Goal: Task Accomplishment & Management: Complete application form

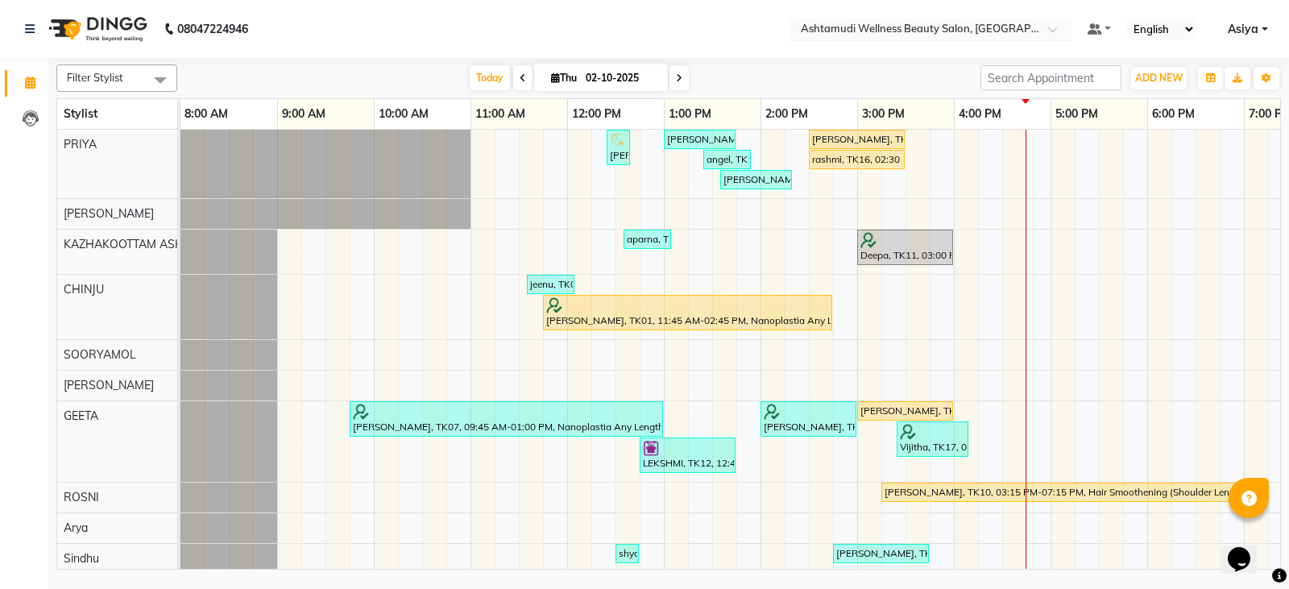
click at [771, 23] on input "text" at bounding box center [915, 31] width 234 height 16
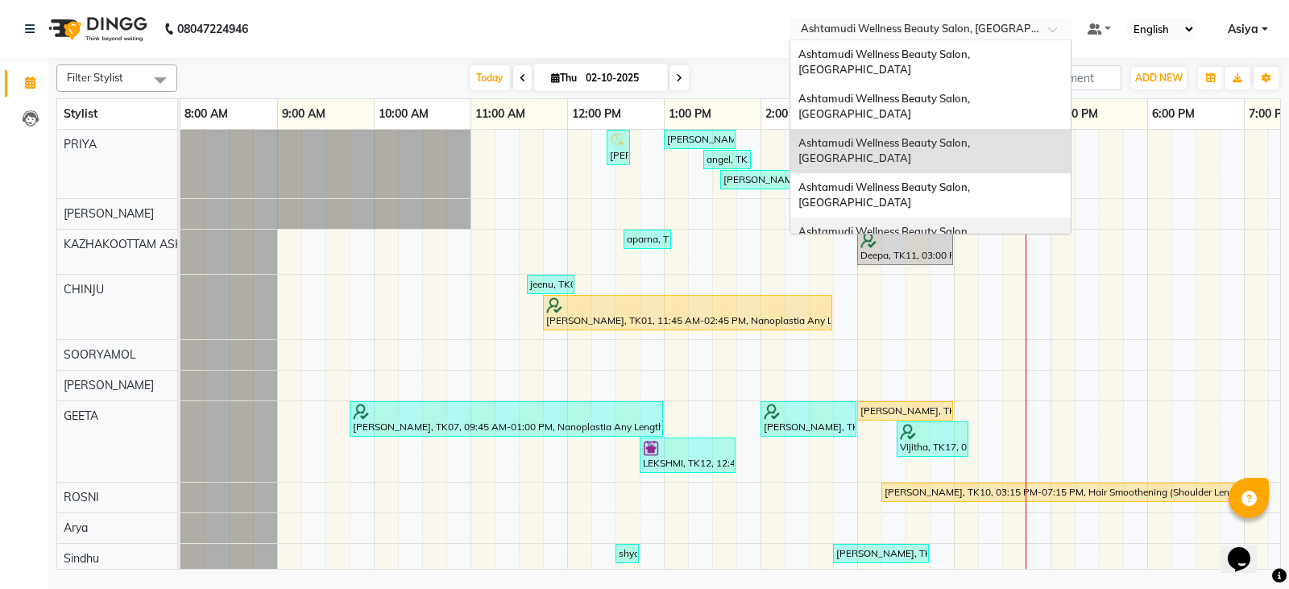
click at [771, 225] on span "Ashtamudi Wellness Beauty Salon, [GEOGRAPHIC_DATA]" at bounding box center [886, 239] width 174 height 29
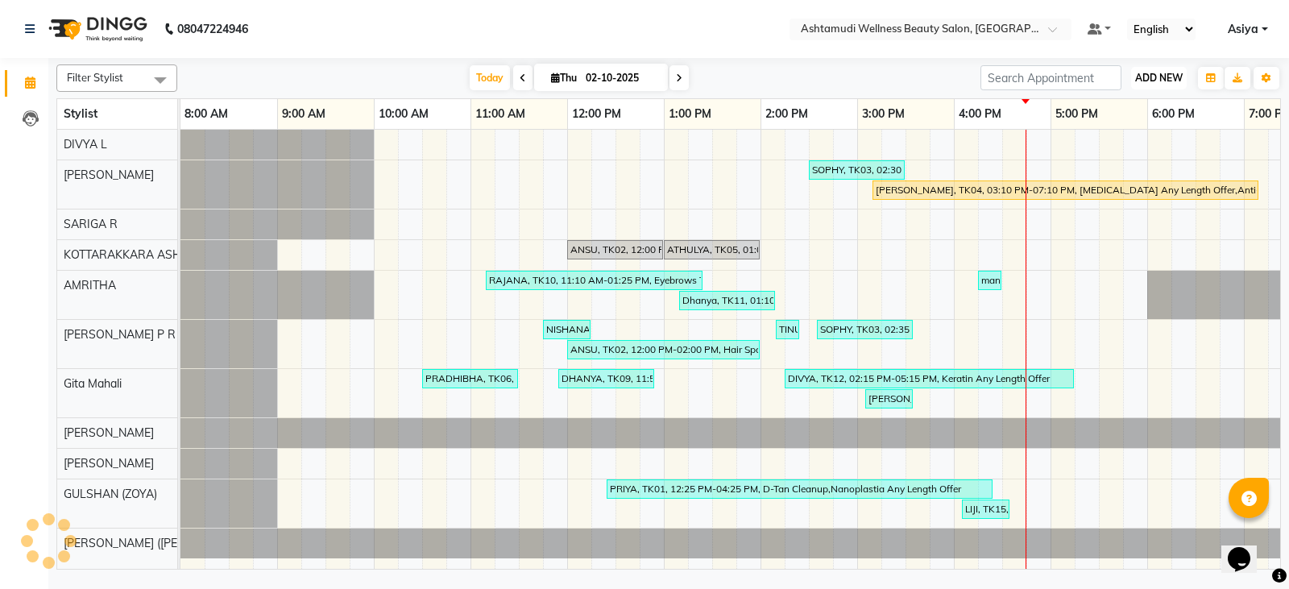
click at [1158, 68] on button "ADD NEW Toggle Dropdown" at bounding box center [1159, 78] width 56 height 23
click at [1135, 114] on button "Add Appointment" at bounding box center [1122, 108] width 127 height 21
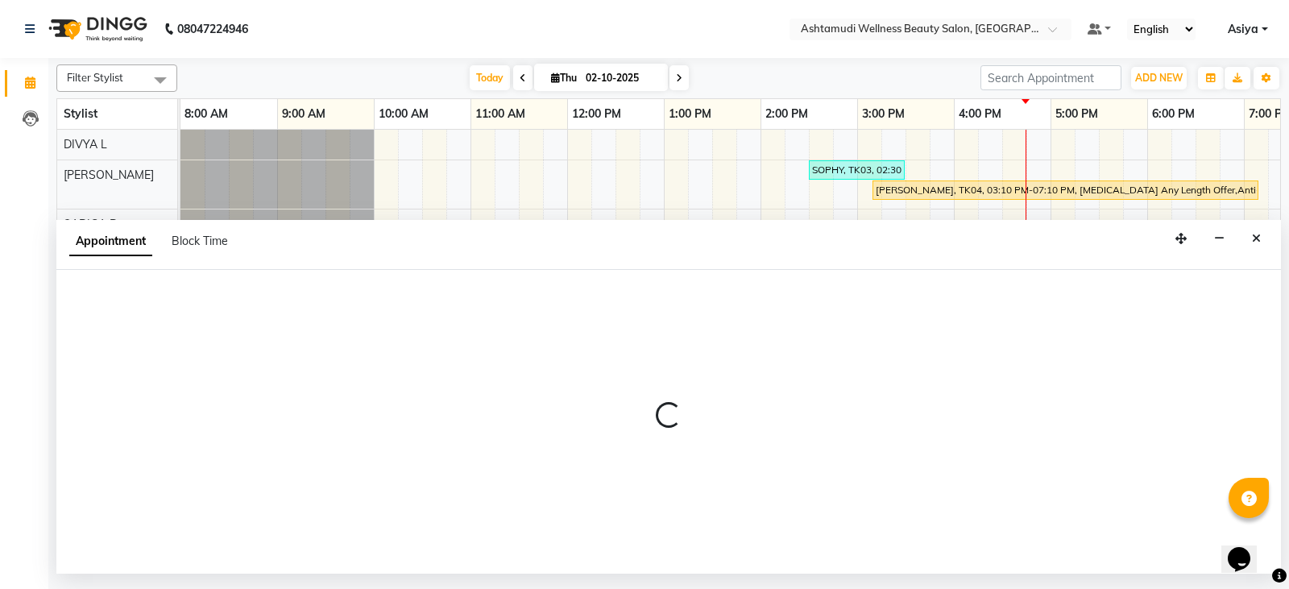
select select "tentative"
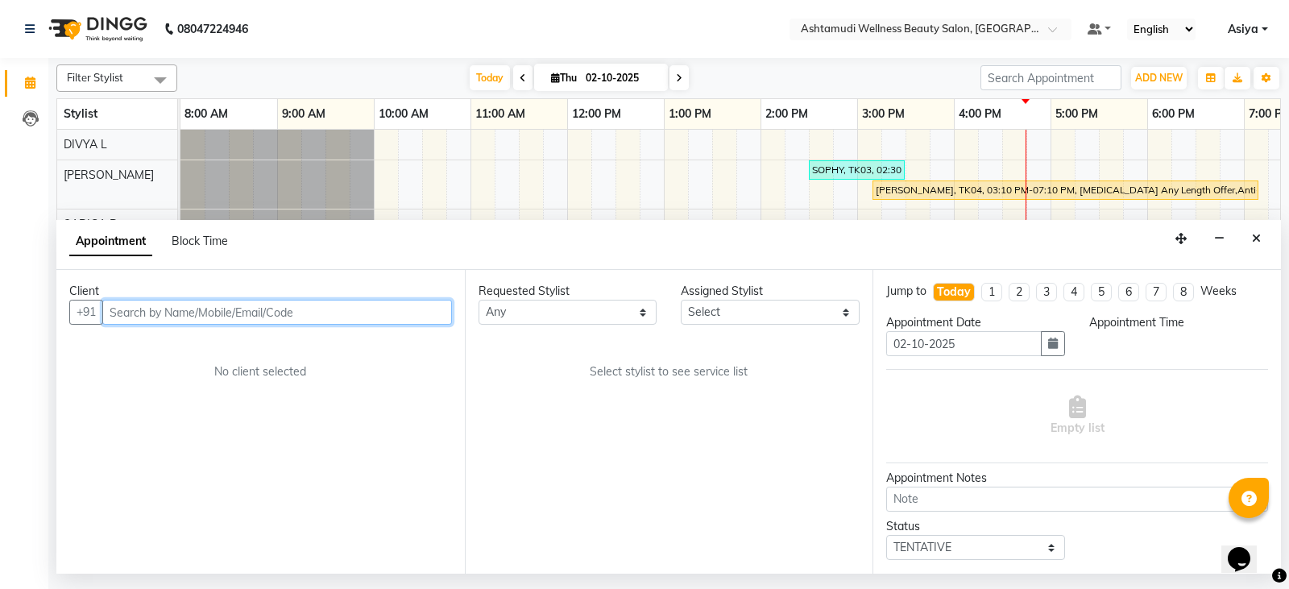
select select "540"
click at [221, 300] on input "text" at bounding box center [277, 312] width 350 height 25
paste input "7902616606"
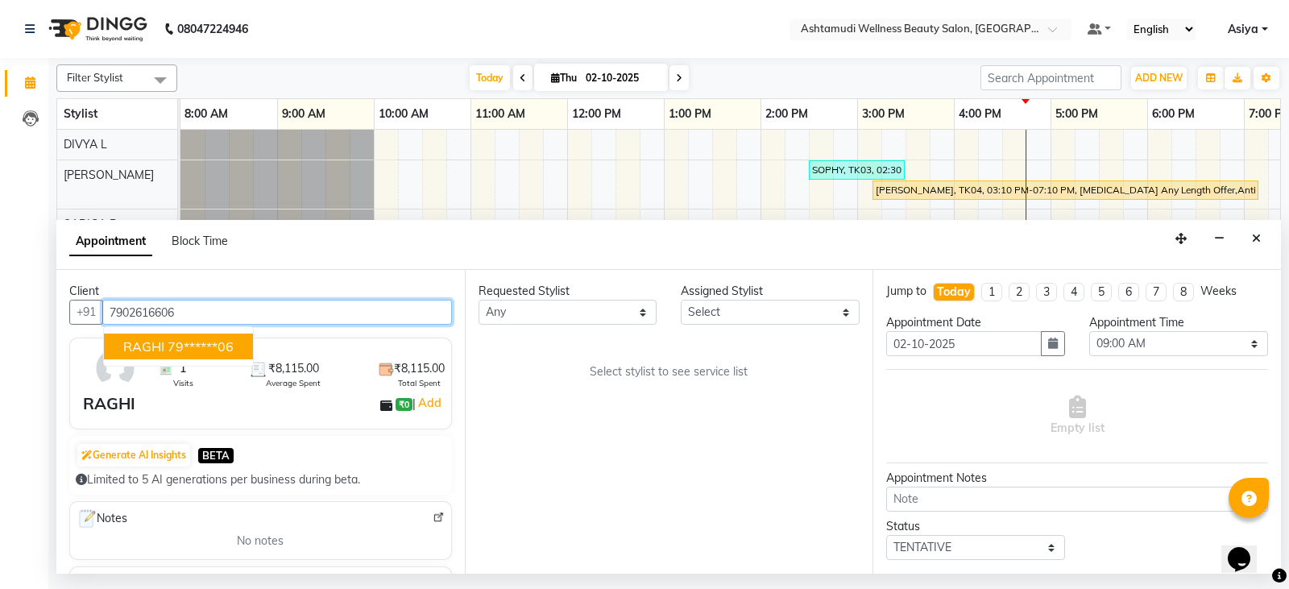
click at [185, 356] on button "RAGHI 79******06" at bounding box center [178, 347] width 149 height 26
type input "79******06"
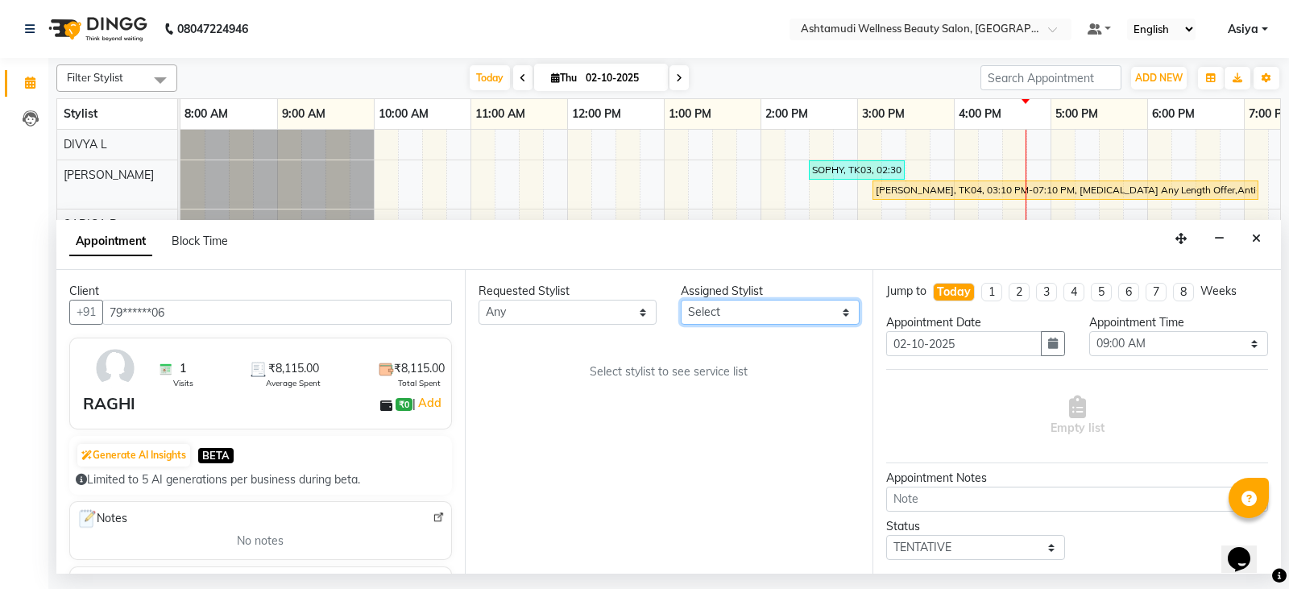
drag, startPoint x: 756, startPoint y: 312, endPoint x: 757, endPoint y: 300, distance: 12.2
click at [756, 312] on select "Select AMRITHA DIVYA L [PERSON_NAME] ([PERSON_NAME]) [PERSON_NAME] ASHTAMUDI [P…" at bounding box center [770, 312] width 179 height 25
select select "27462"
click at [681, 300] on select "Select AMRITHA DIVYA L [PERSON_NAME] ([PERSON_NAME]) [PERSON_NAME] ASHTAMUDI [P…" at bounding box center [770, 312] width 179 height 25
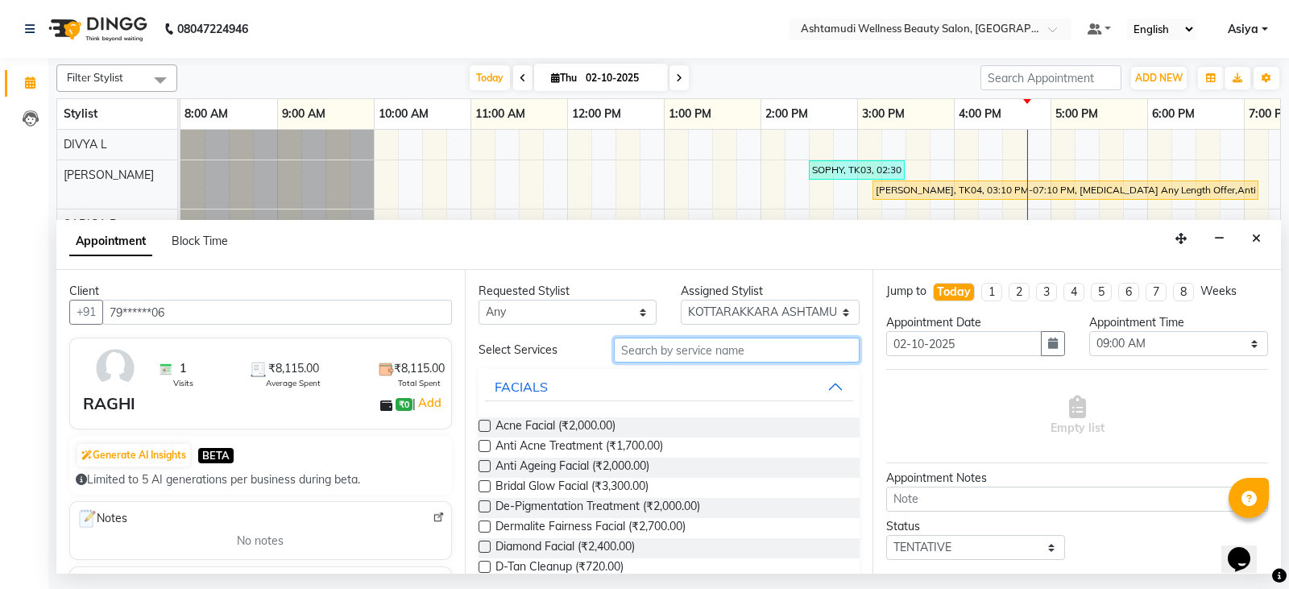
click at [707, 356] on input "text" at bounding box center [737, 350] width 247 height 25
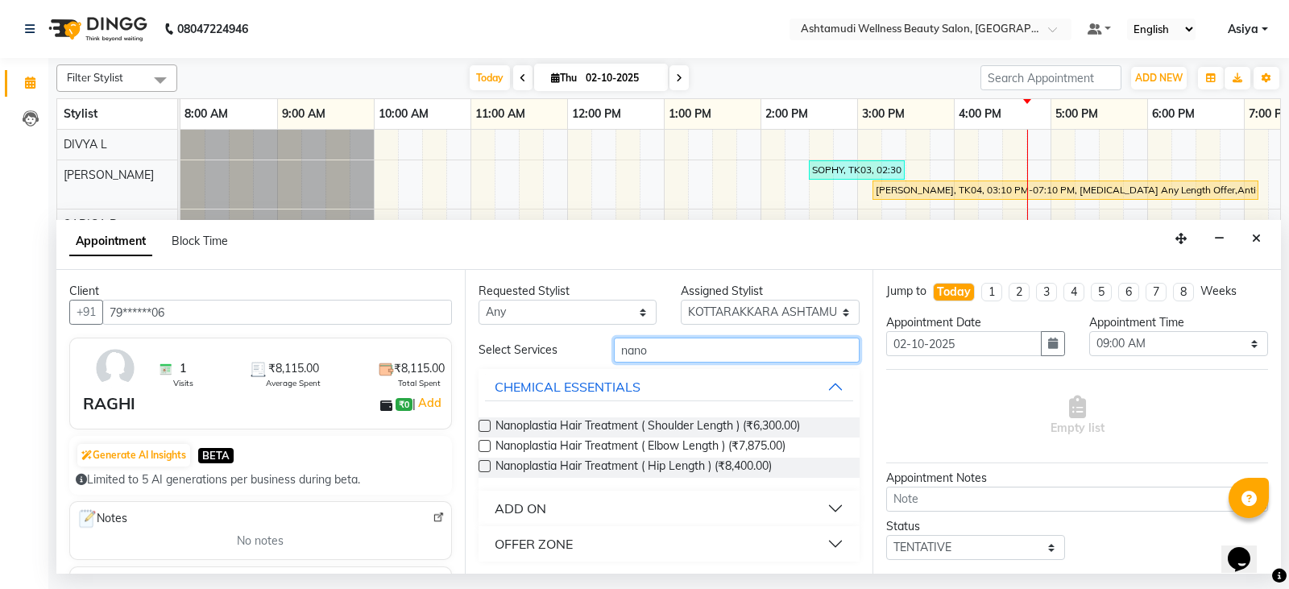
type input "nano"
click at [542, 504] on div "ADD ON" at bounding box center [521, 508] width 52 height 19
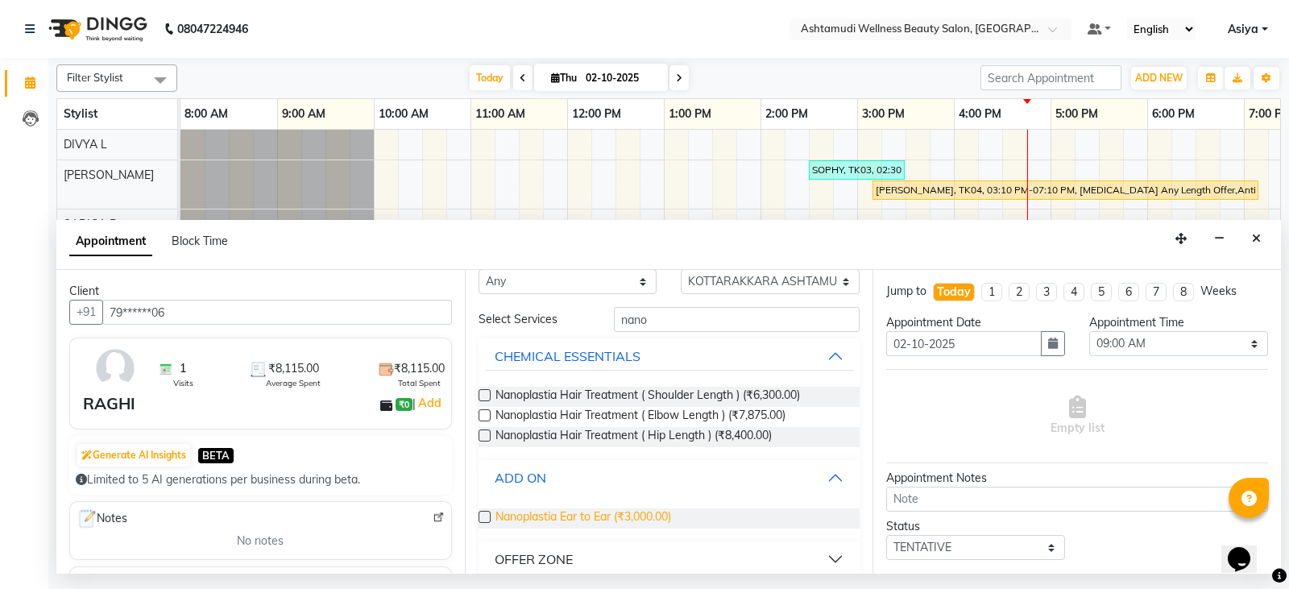
scroll to position [47, 0]
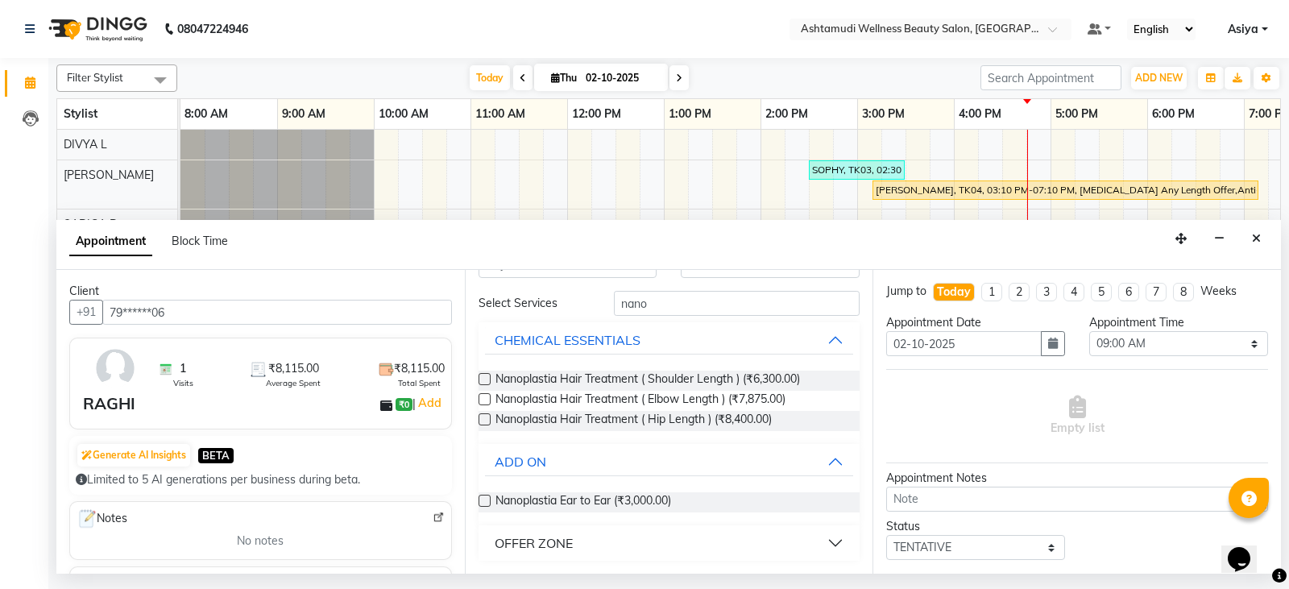
click at [557, 533] on div "OFFER ZONE" at bounding box center [534, 542] width 78 height 19
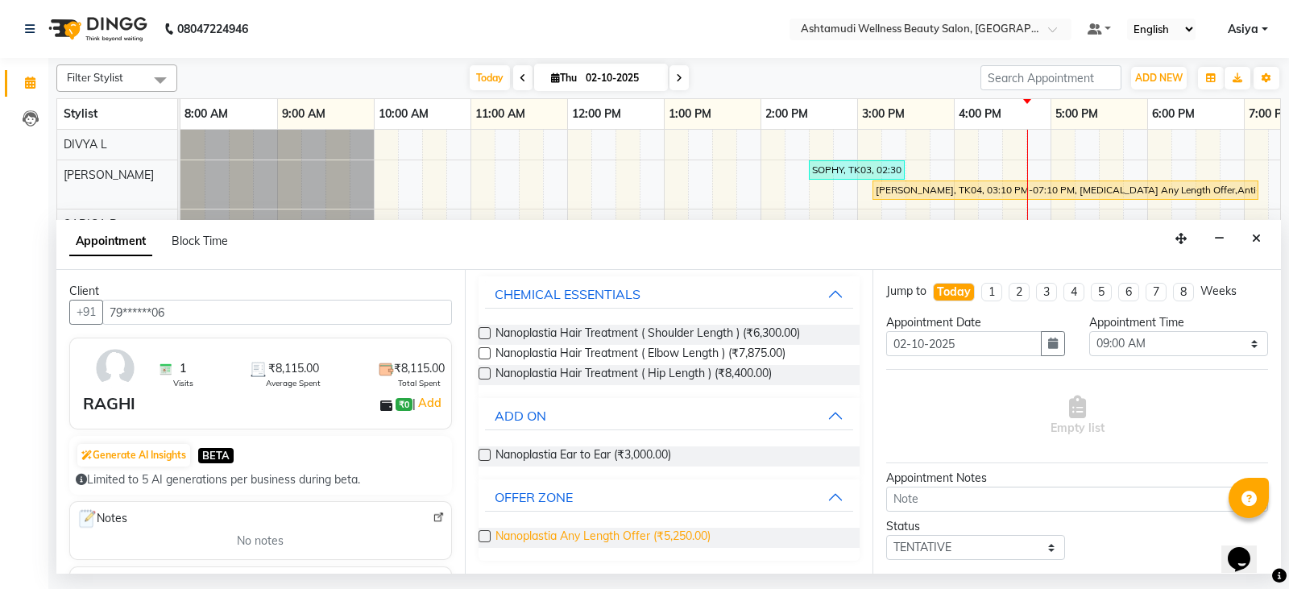
click at [550, 540] on span "Nanoplastia Any Length Offer (₹5,250.00)" at bounding box center [603, 538] width 215 height 20
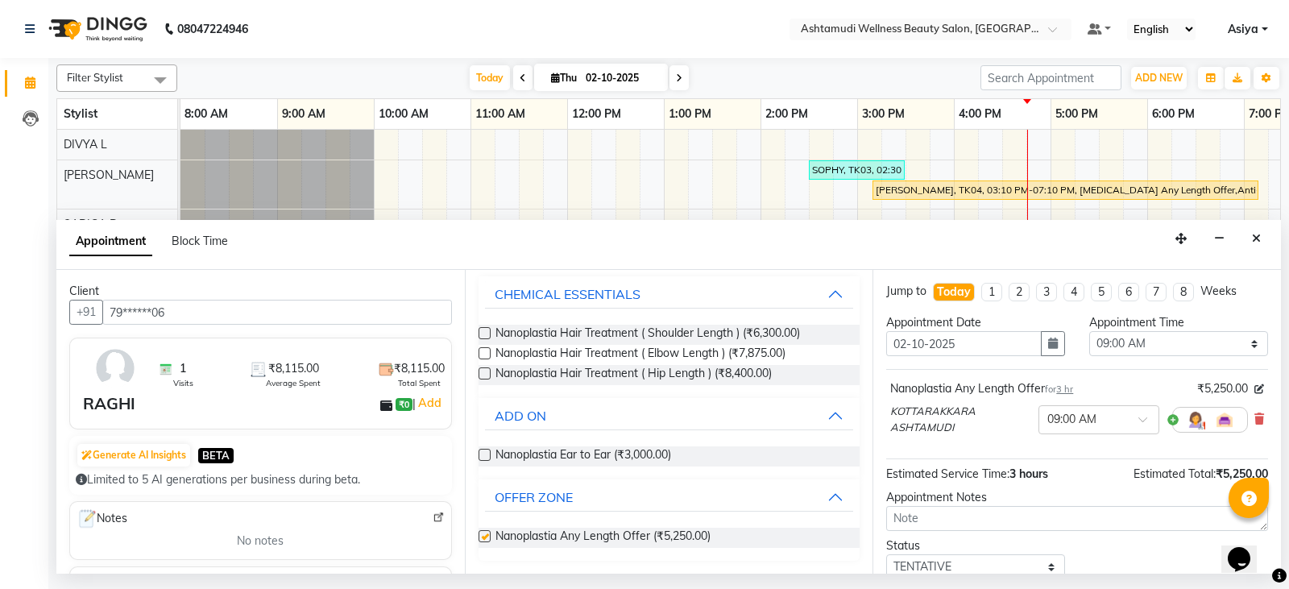
checkbox input "false"
click at [1135, 350] on select "Select 09:00 AM 09:15 AM 09:30 AM 09:45 AM 10:00 AM 10:15 AM 10:30 AM 10:45 AM …" at bounding box center [1178, 343] width 179 height 25
select select "600"
click at [1089, 331] on select "Select 09:00 AM 09:15 AM 09:30 AM 09:45 AM 10:00 AM 10:15 AM 10:30 AM 10:45 AM …" at bounding box center [1178, 343] width 179 height 25
click at [1048, 349] on icon "button" at bounding box center [1053, 343] width 10 height 11
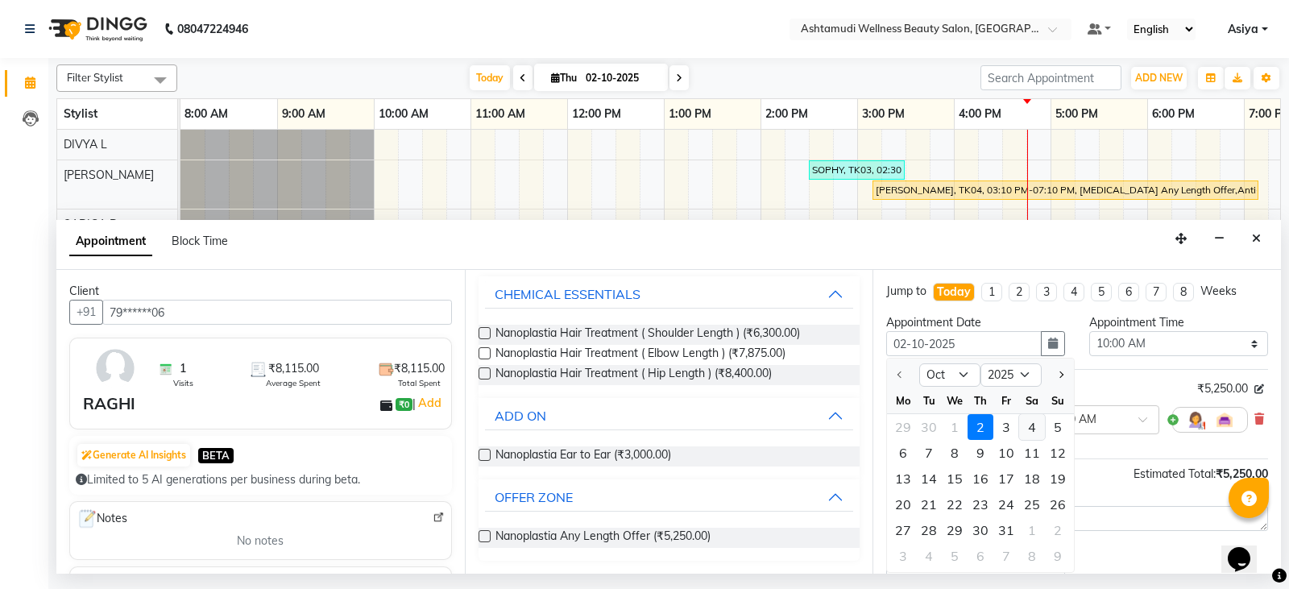
click at [1043, 439] on div "4" at bounding box center [1032, 427] width 26 height 26
type input "04-10-2025"
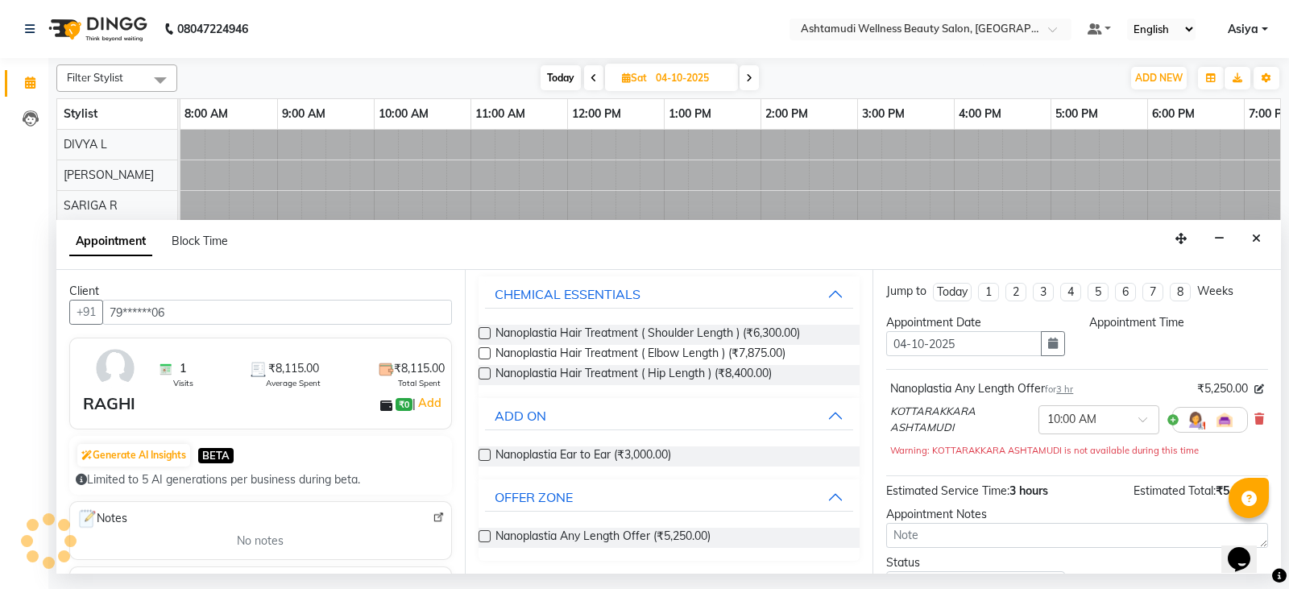
select select "600"
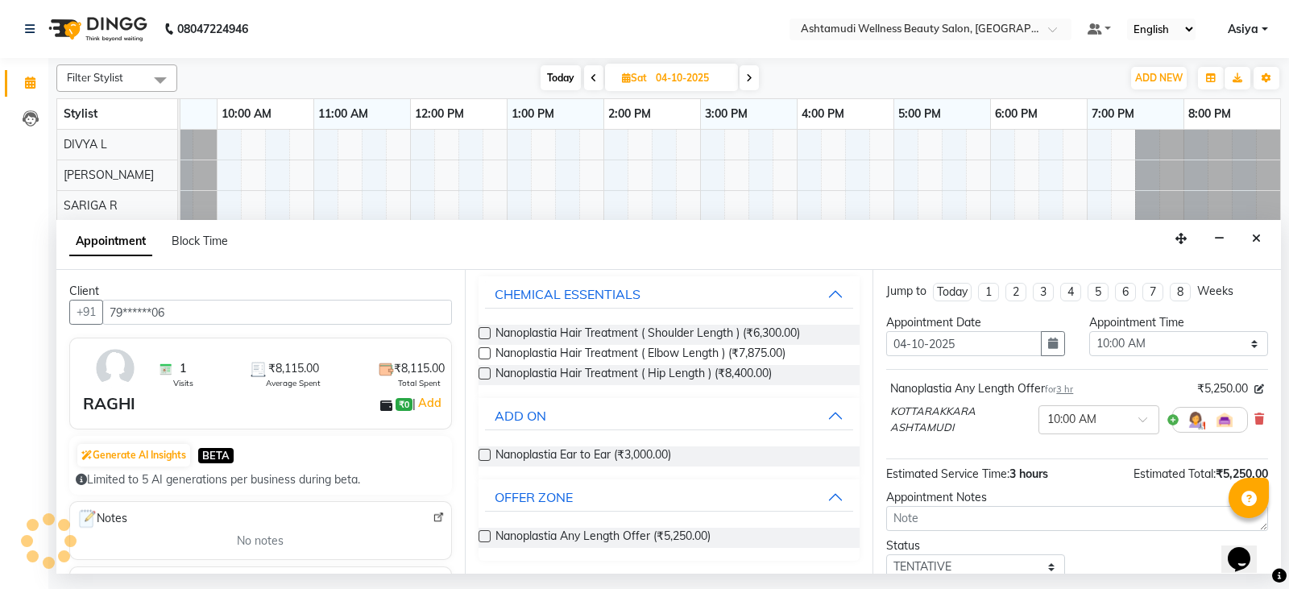
scroll to position [107, 0]
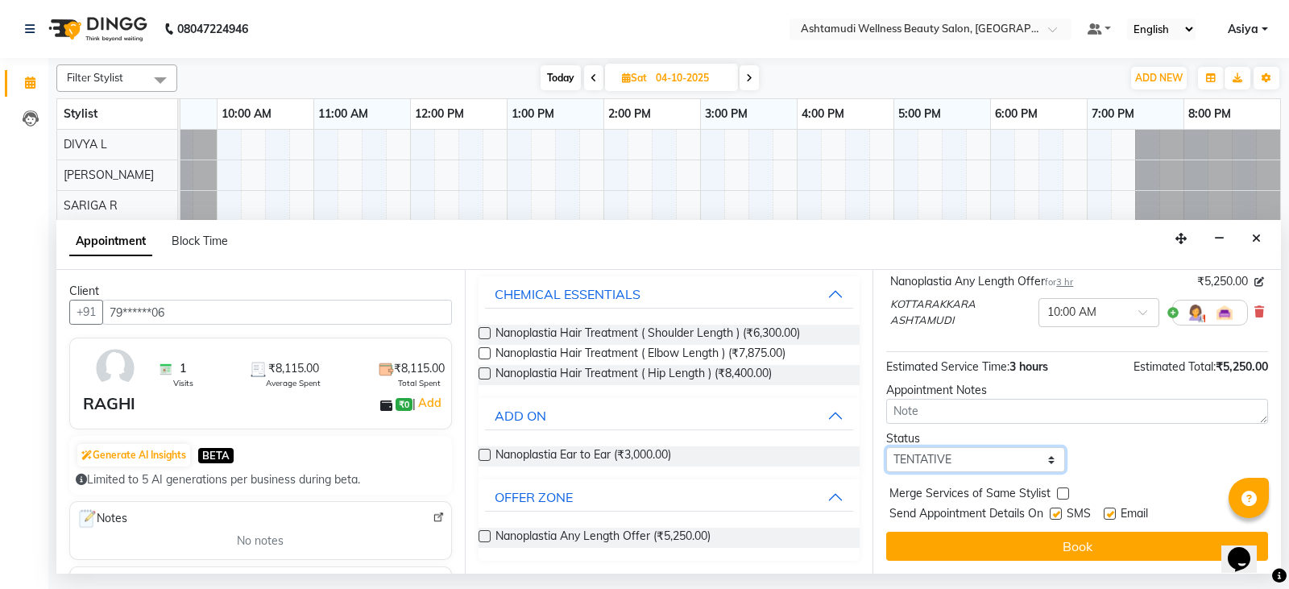
click at [912, 467] on select "Select TENTATIVE CONFIRM UPCOMING" at bounding box center [975, 459] width 179 height 25
select select "confirm booking"
click at [886, 447] on select "Select TENTATIVE CONFIRM UPCOMING" at bounding box center [975, 459] width 179 height 25
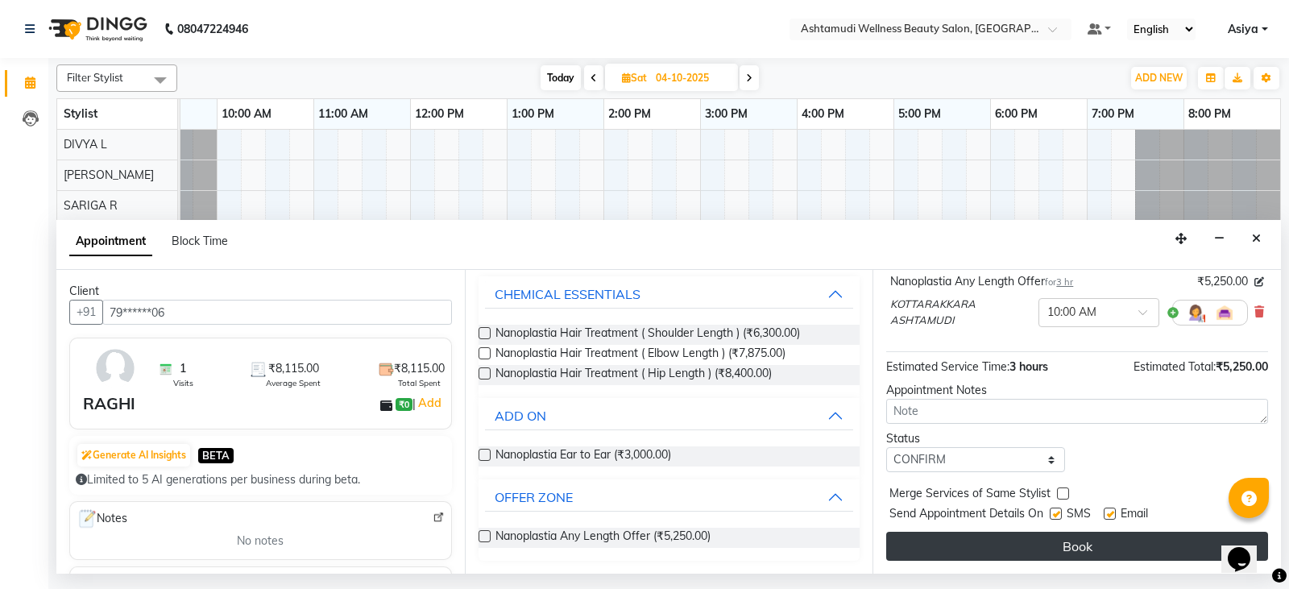
click at [922, 537] on button "Book" at bounding box center [1077, 546] width 382 height 29
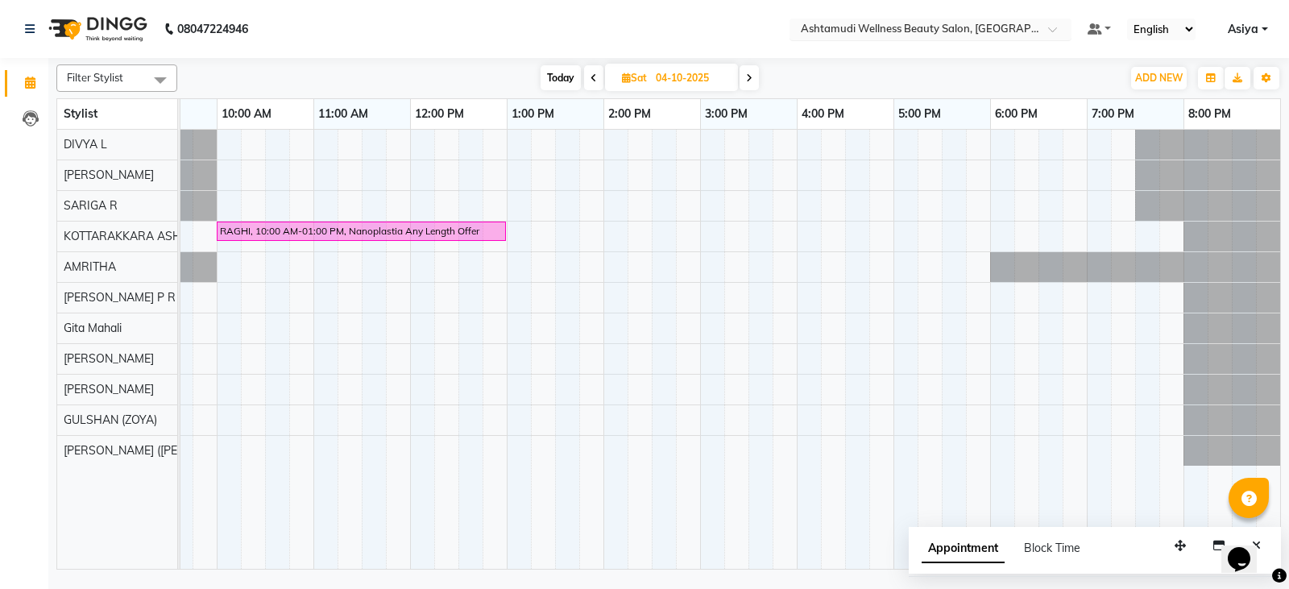
click at [1038, 31] on div at bounding box center [931, 31] width 282 height 16
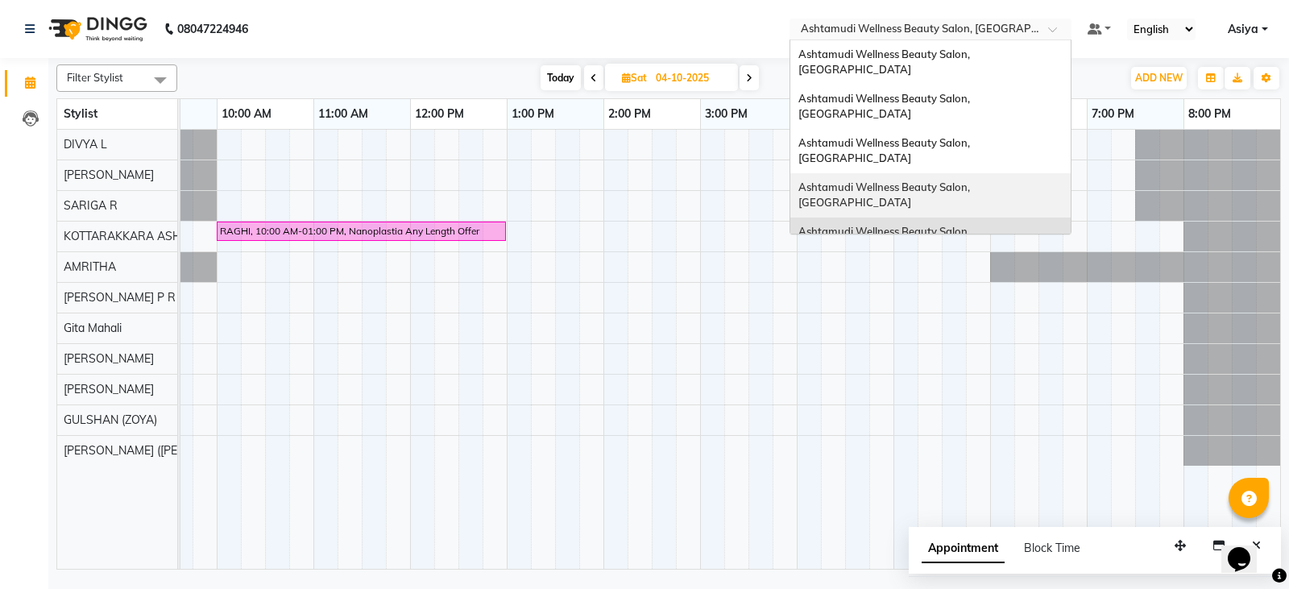
click at [1027, 173] on div "Ashtamudi Wellness Beauty Salon, [GEOGRAPHIC_DATA]" at bounding box center [931, 195] width 280 height 44
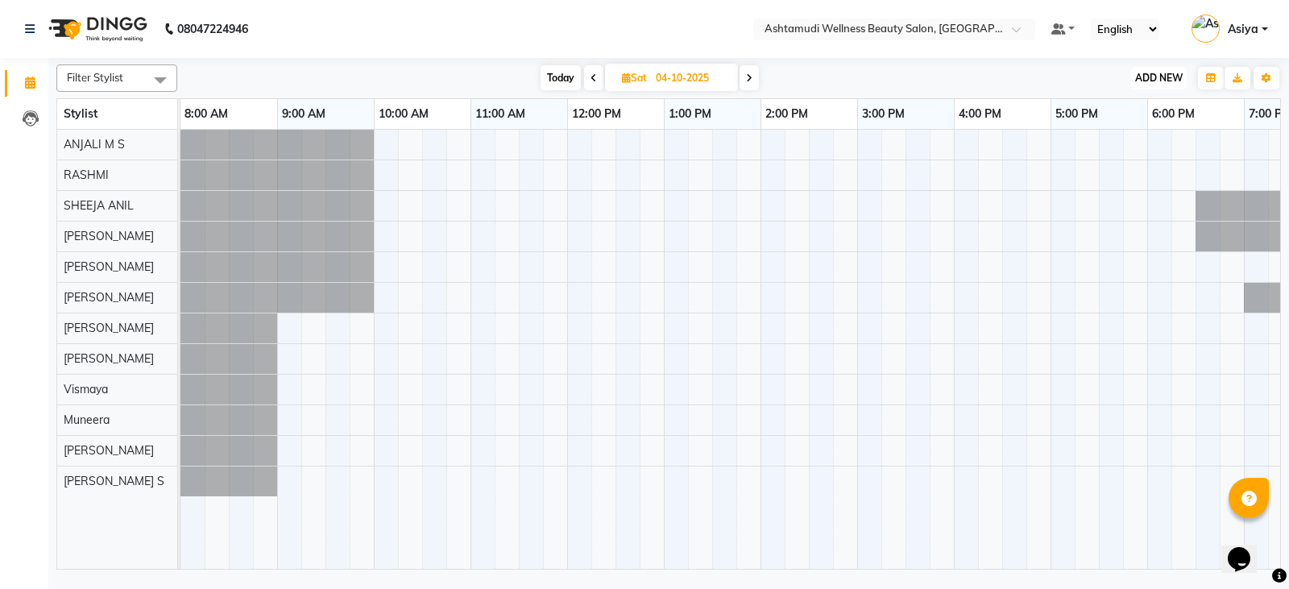
click at [1156, 69] on button "ADD NEW Toggle Dropdown" at bounding box center [1159, 78] width 56 height 23
click at [1119, 107] on button "Add Appointment" at bounding box center [1122, 108] width 127 height 21
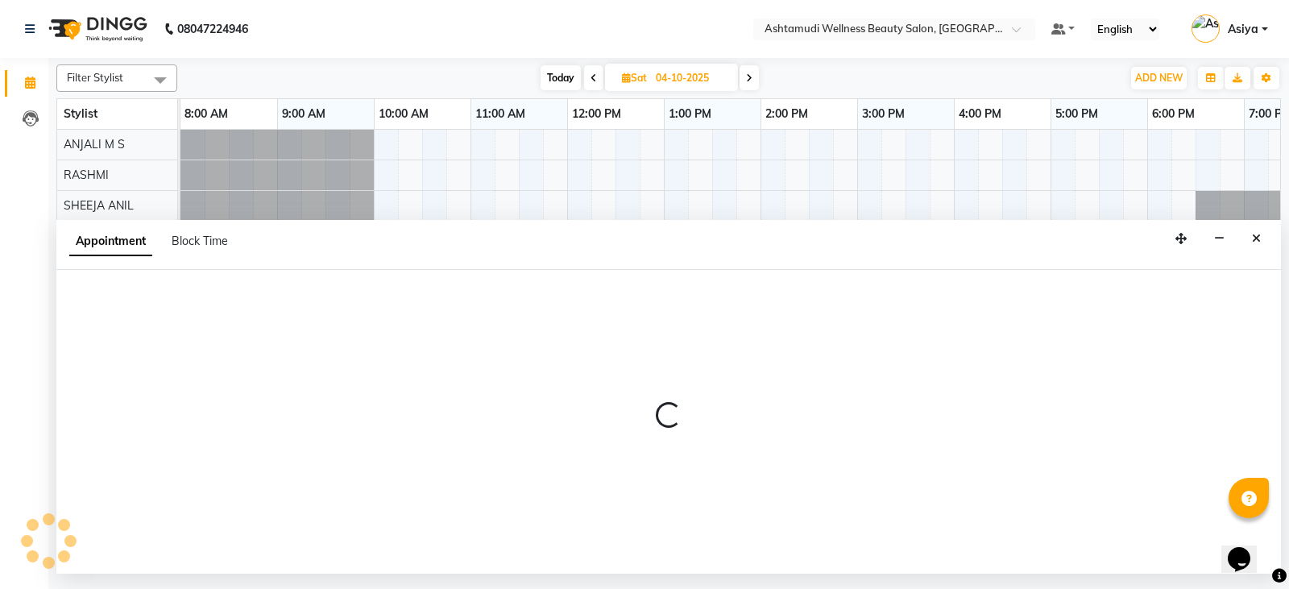
select select "540"
select select "tentative"
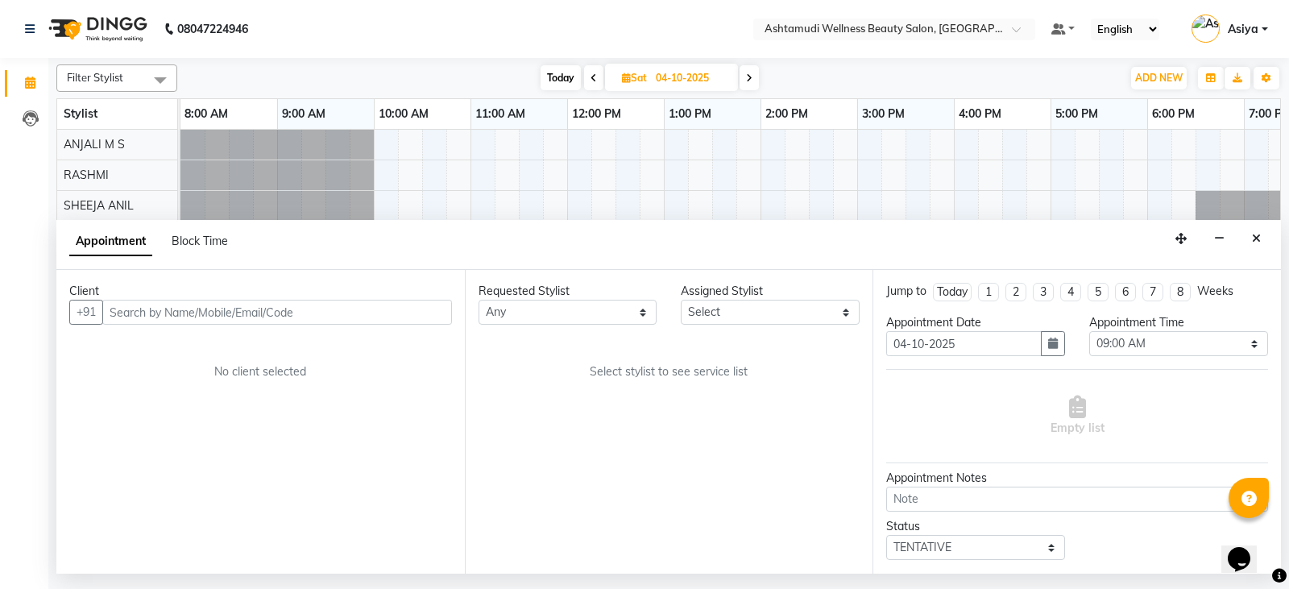
click at [242, 322] on input "text" at bounding box center [277, 312] width 350 height 25
type input "9847123691"
click at [423, 322] on button "Add Client" at bounding box center [418, 312] width 67 height 25
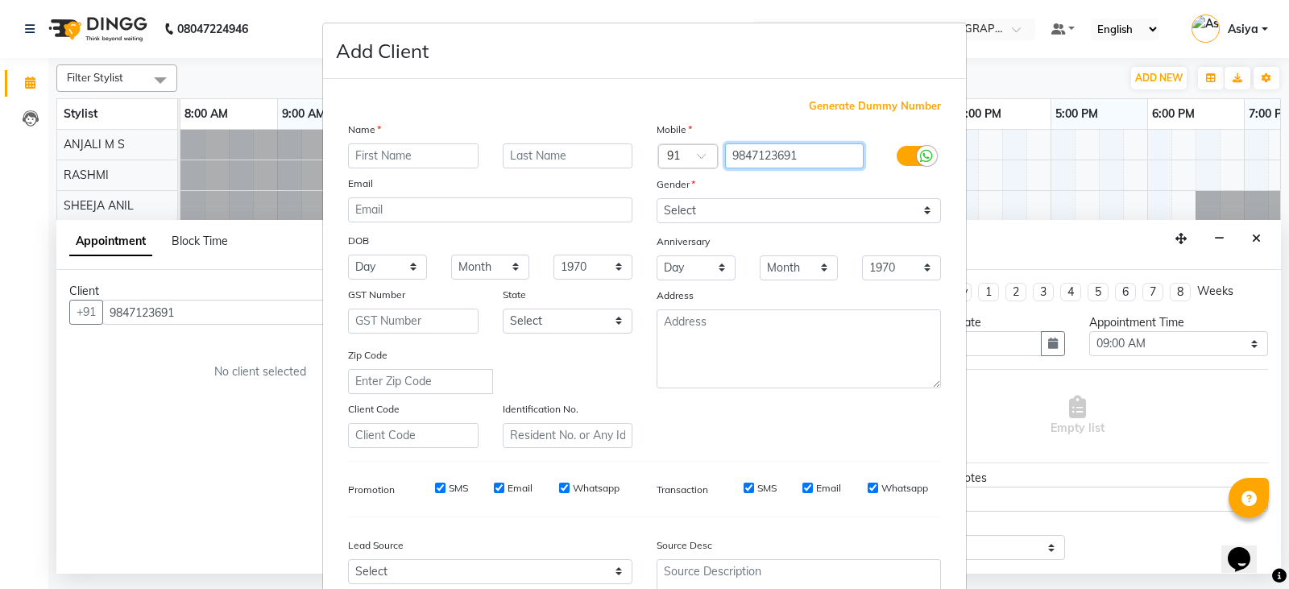
click at [829, 164] on input "9847123691" at bounding box center [794, 155] width 139 height 25
paste input "9947156481"
type input "9947156481"
click at [212, 307] on ngb-modal-window "Add Client Generate Dummy Number Name Email DOB Day 01 02 03 04 05 06 07 08 09 …" at bounding box center [644, 294] width 1289 height 589
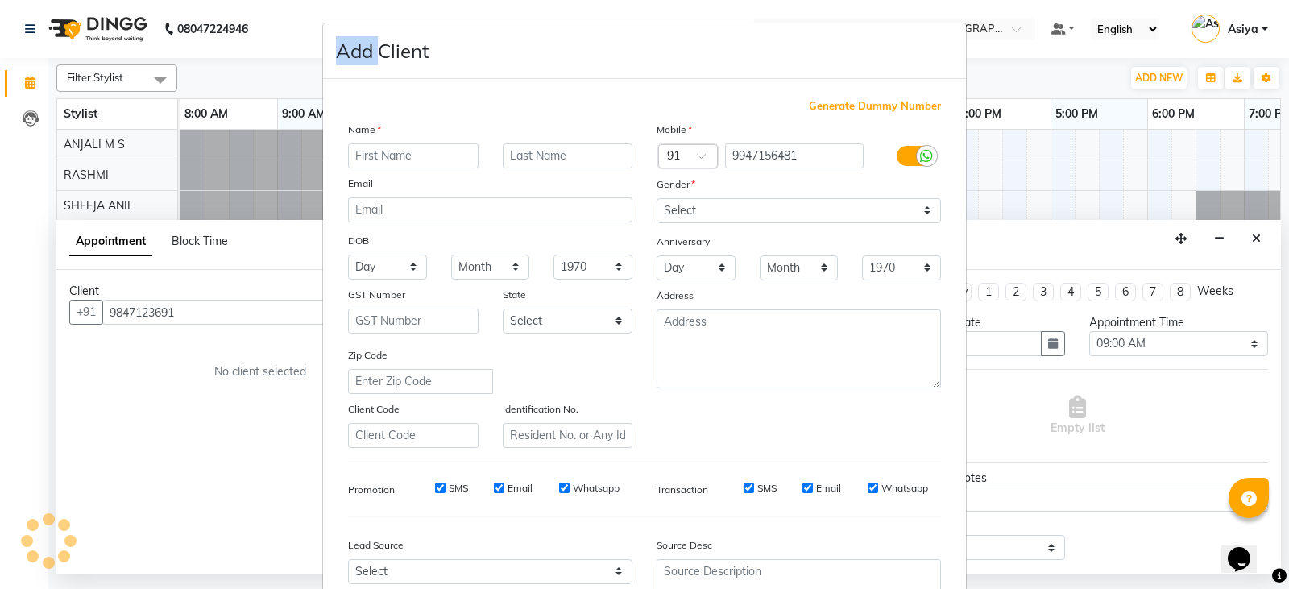
click at [212, 307] on ngb-modal-window "Add Client Generate Dummy Number Name Email DOB Day 01 02 03 04 05 06 07 08 09 …" at bounding box center [644, 294] width 1289 height 589
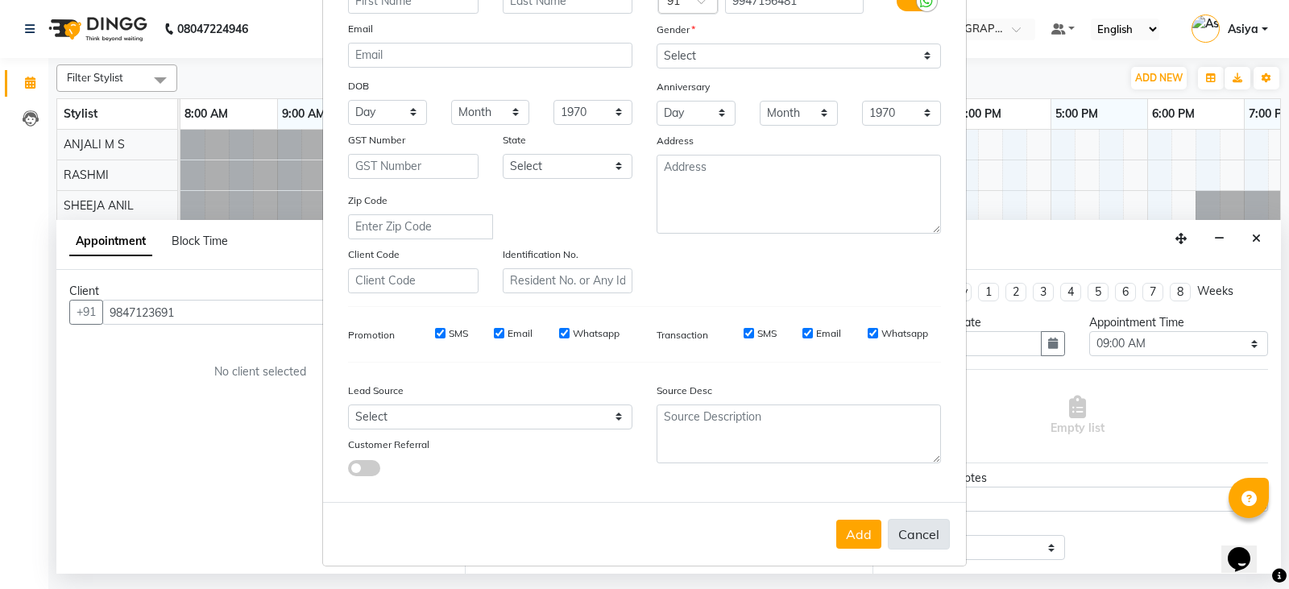
click at [896, 540] on button "Cancel" at bounding box center [919, 534] width 62 height 31
select select
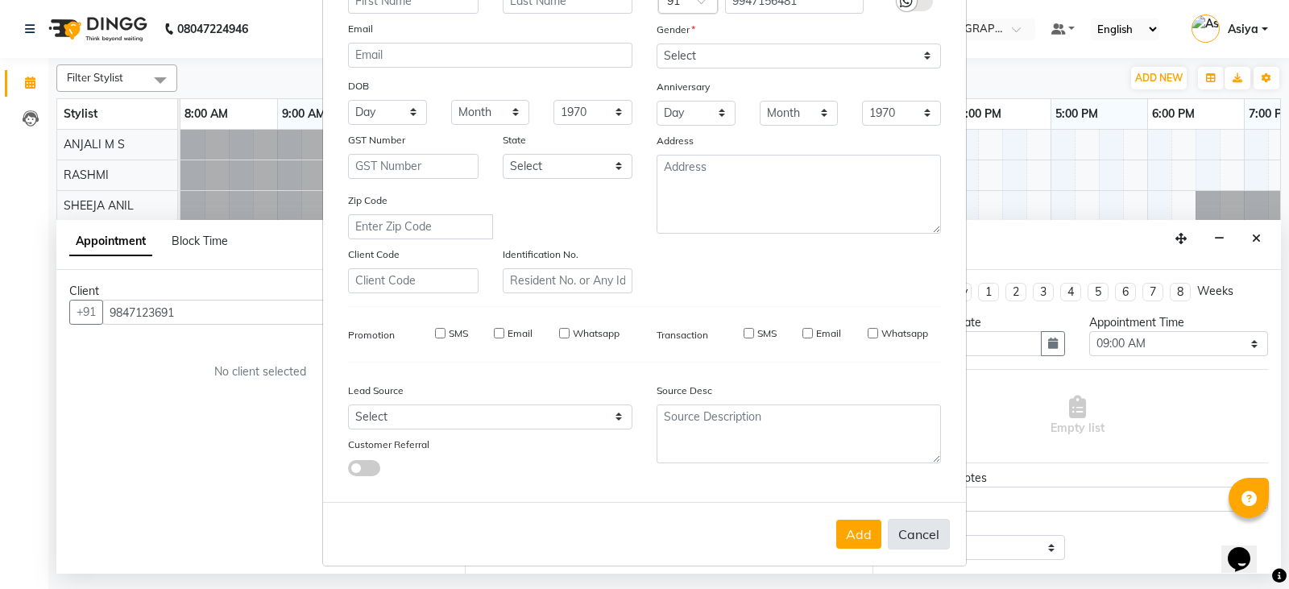
select select
checkbox input "false"
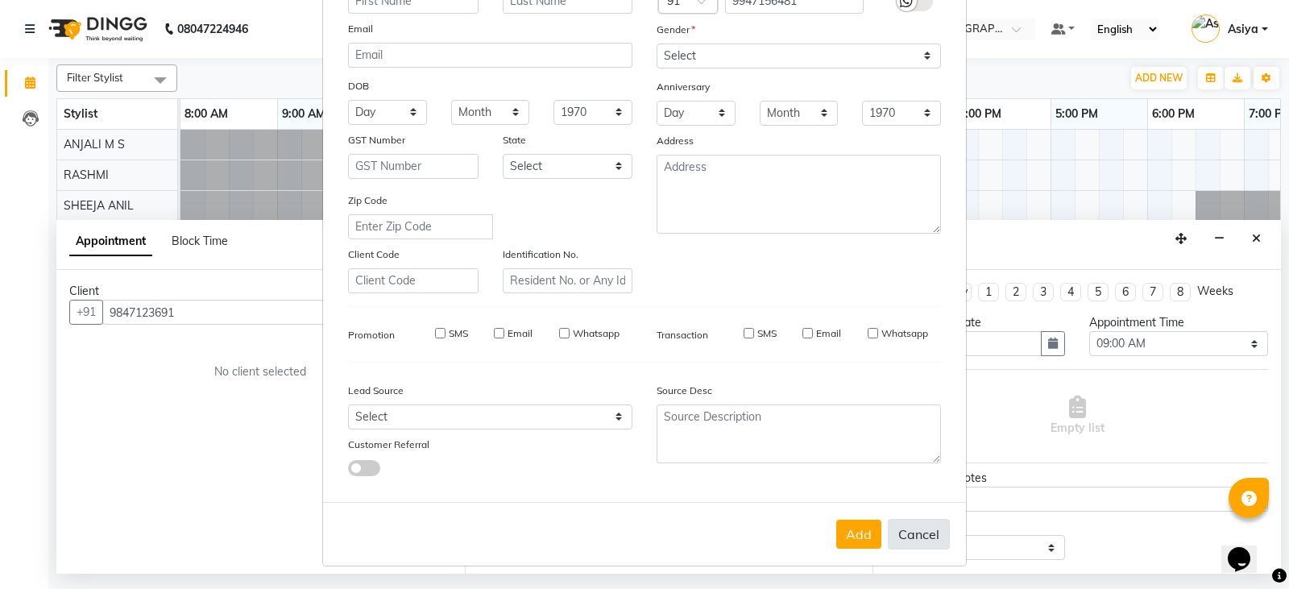
checkbox input "false"
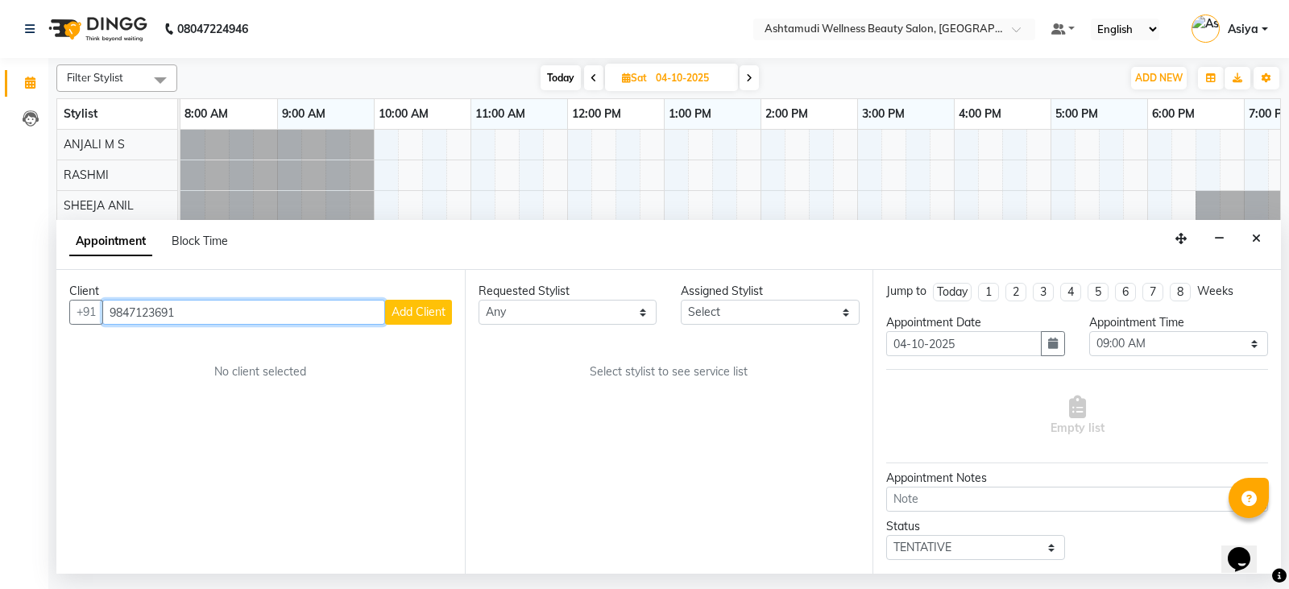
click at [163, 313] on input "9847123691" at bounding box center [243, 312] width 283 height 25
paste input "9947156481"
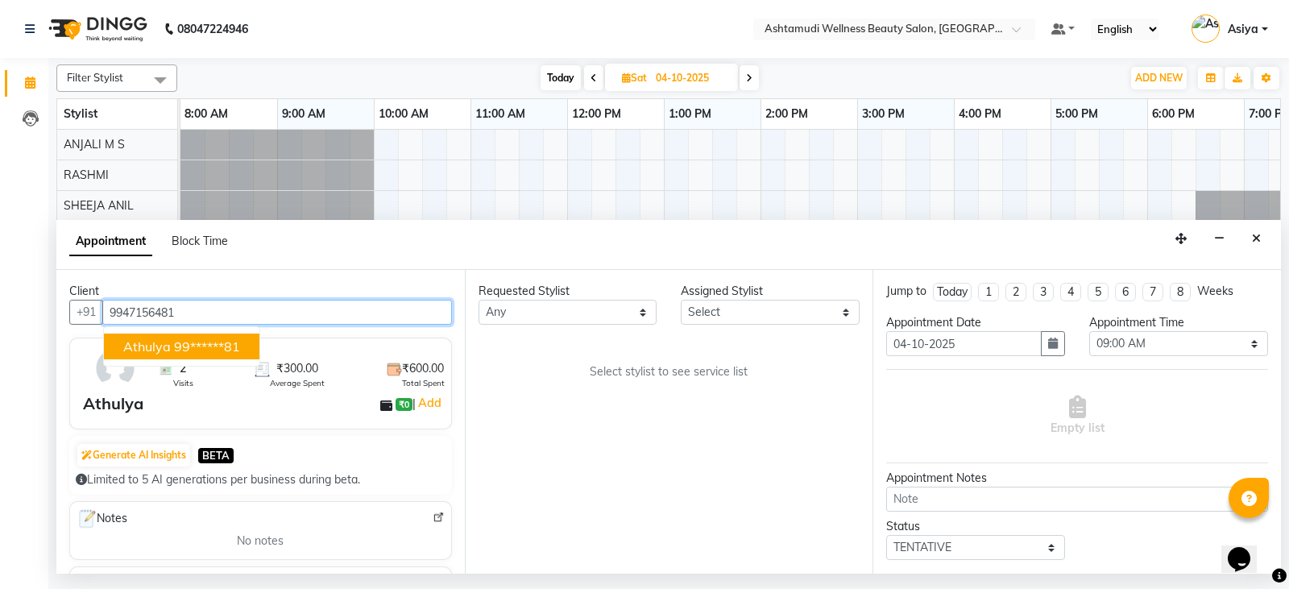
click at [174, 355] on button "Athulya 99******81" at bounding box center [182, 347] width 156 height 26
type input "99******81"
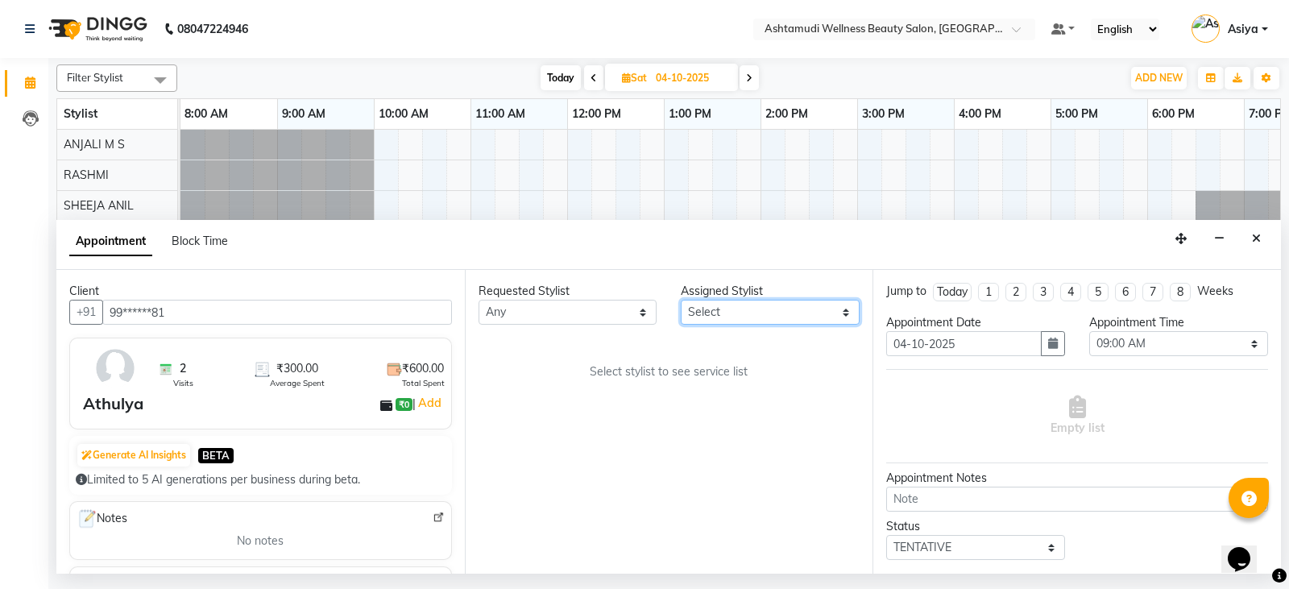
click at [799, 309] on select "Select ANJALI M S KOTTIYAM ASHTAMUDI Muneera RASHMI SHEEJA ANIL SHYNI SINDHYA S…" at bounding box center [770, 312] width 179 height 25
select select "27529"
click at [681, 300] on select "Select ANJALI M S KOTTIYAM ASHTAMUDI Muneera RASHMI SHEEJA ANIL SHYNI SINDHYA S…" at bounding box center [770, 312] width 179 height 25
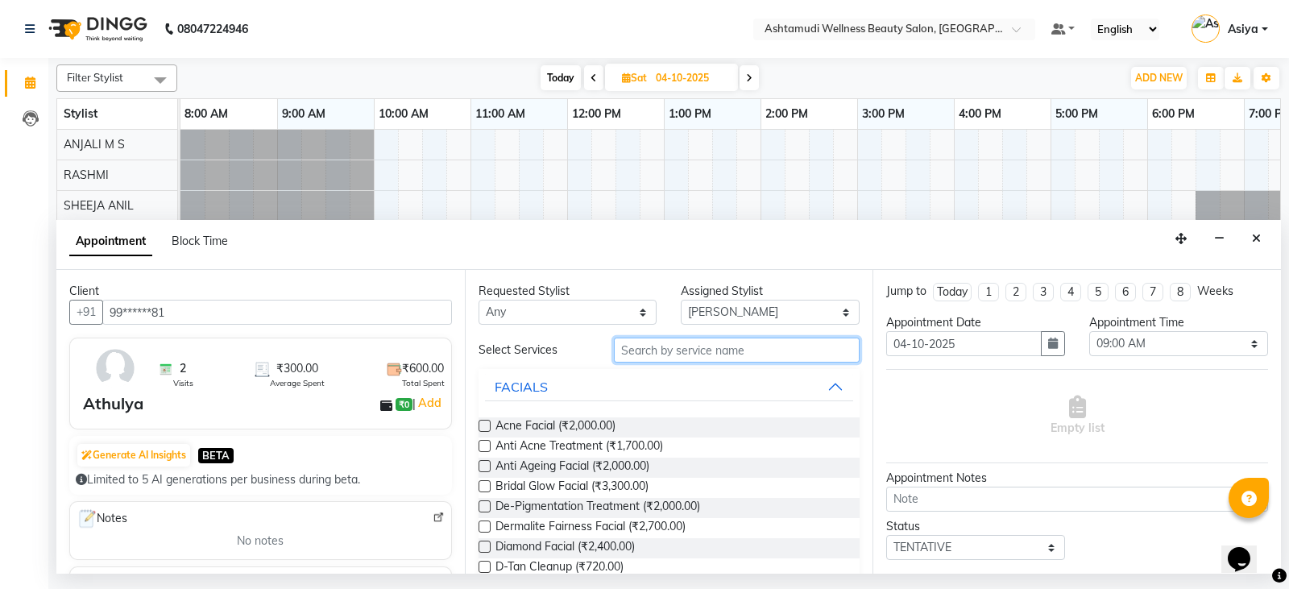
click at [710, 343] on input "text" at bounding box center [737, 350] width 247 height 25
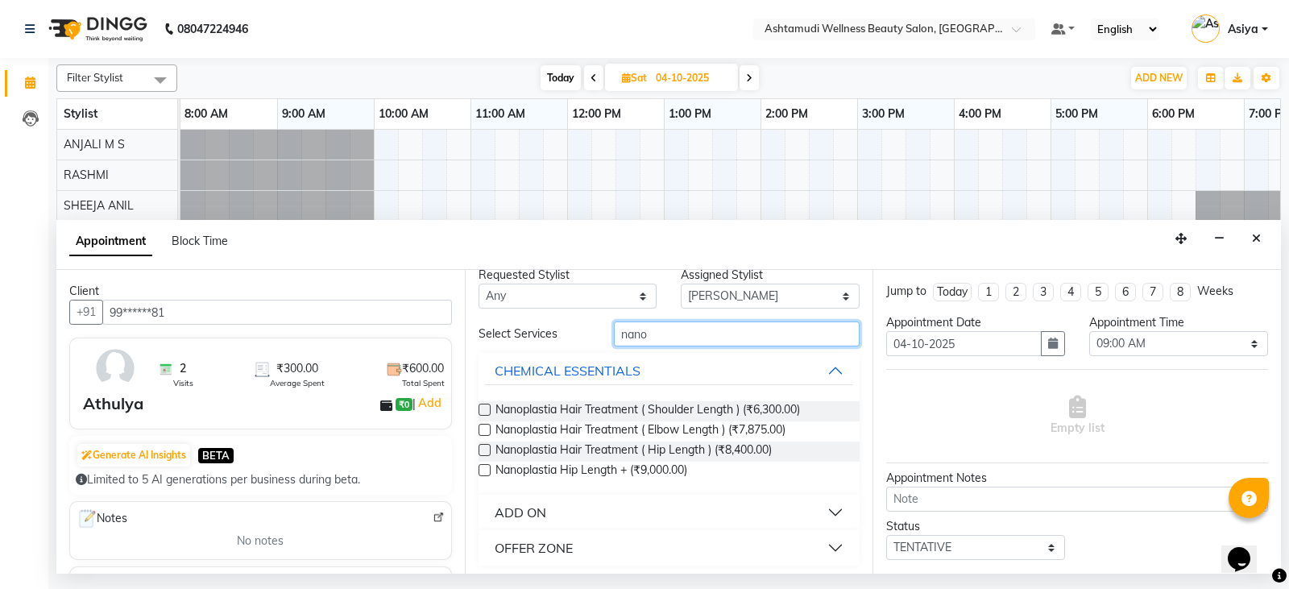
scroll to position [21, 0]
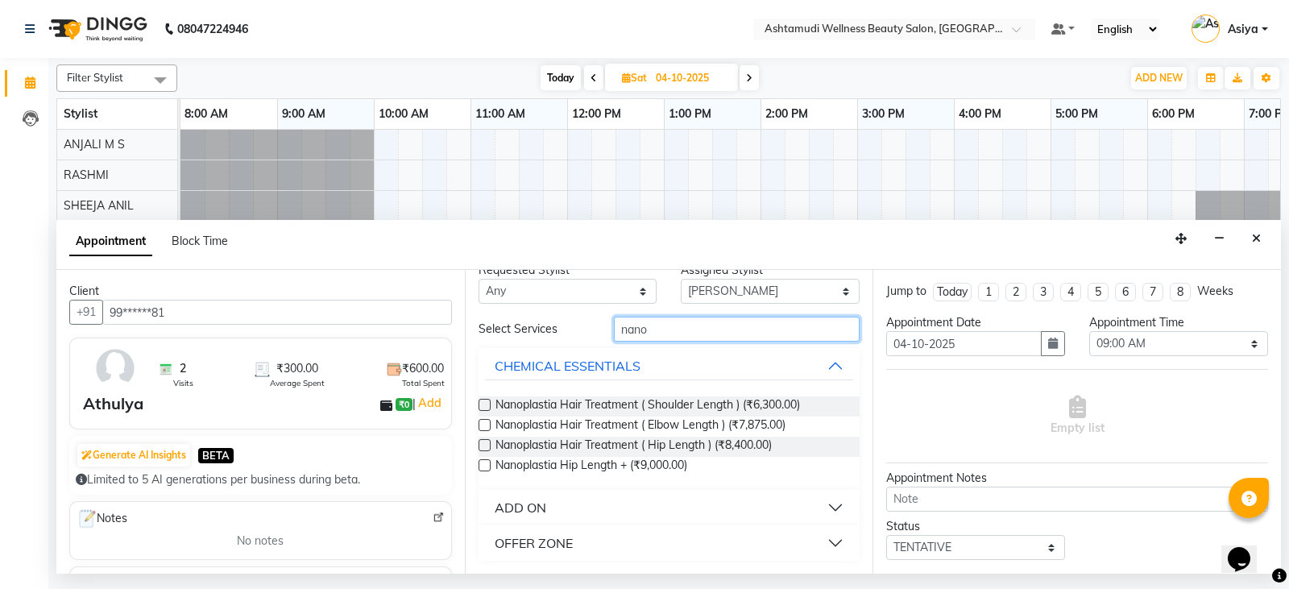
type input "nano"
click at [653, 550] on button "OFFER ZONE" at bounding box center [669, 543] width 369 height 29
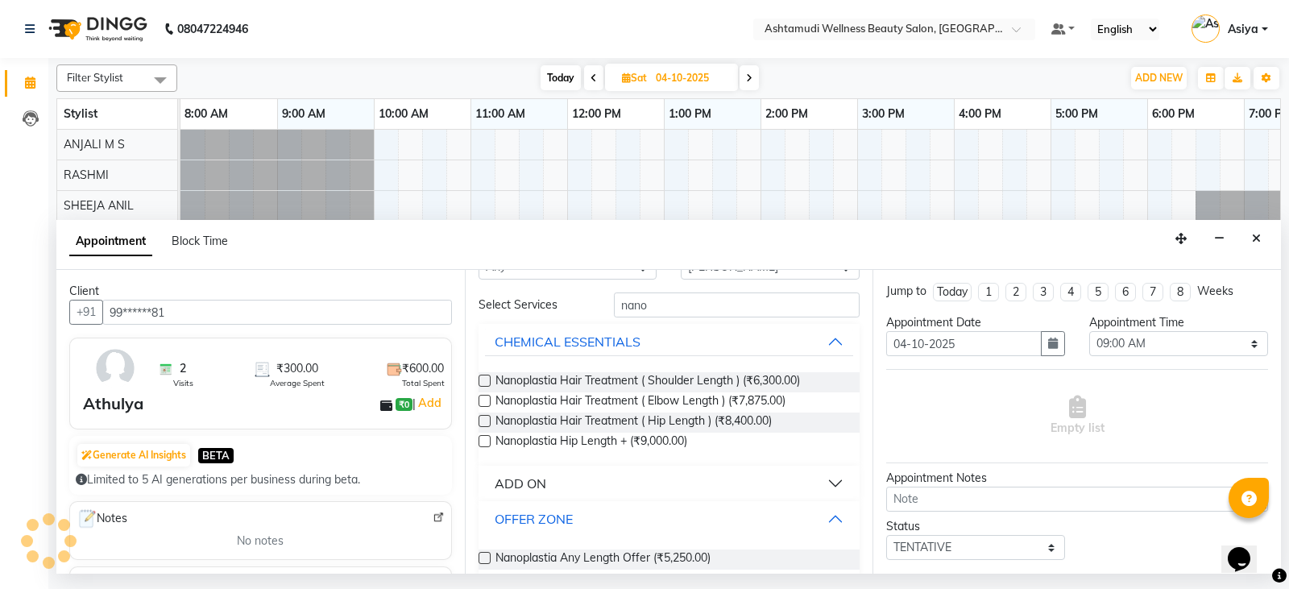
scroll to position [65, 0]
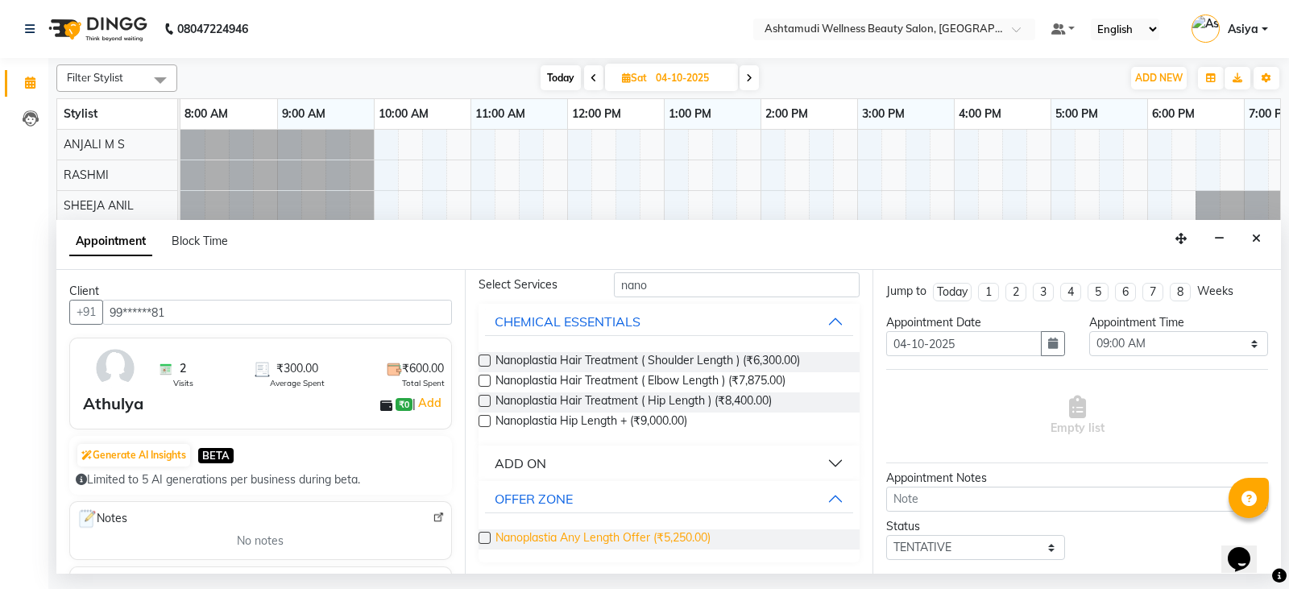
click at [625, 541] on span "Nanoplastia Any Length Offer (₹5,250.00)" at bounding box center [603, 539] width 215 height 20
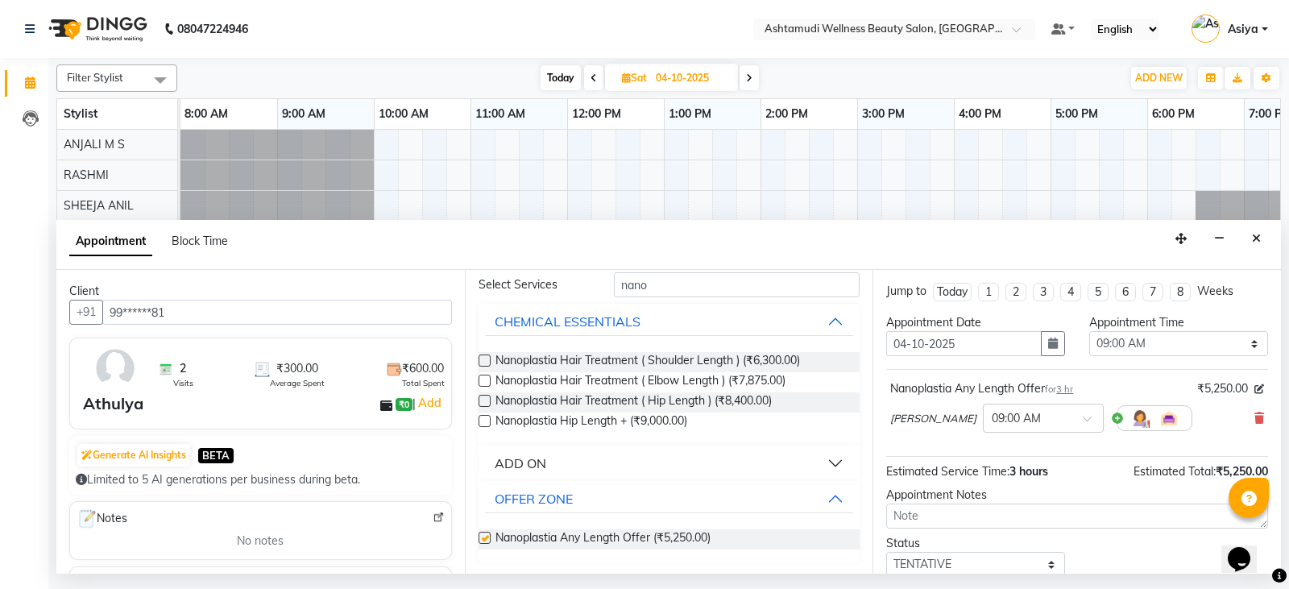
checkbox input "false"
click at [1147, 334] on select "Select 09:00 AM 09:15 AM 09:30 AM 09:45 AM 10:00 AM 10:15 AM 10:30 AM 10:45 AM …" at bounding box center [1178, 343] width 179 height 25
select select "1020"
click at [1089, 331] on select "Select 09:00 AM 09:15 AM 09:30 AM 09:45 AM 10:00 AM 10:15 AM 10:30 AM 10:45 AM …" at bounding box center [1178, 343] width 179 height 25
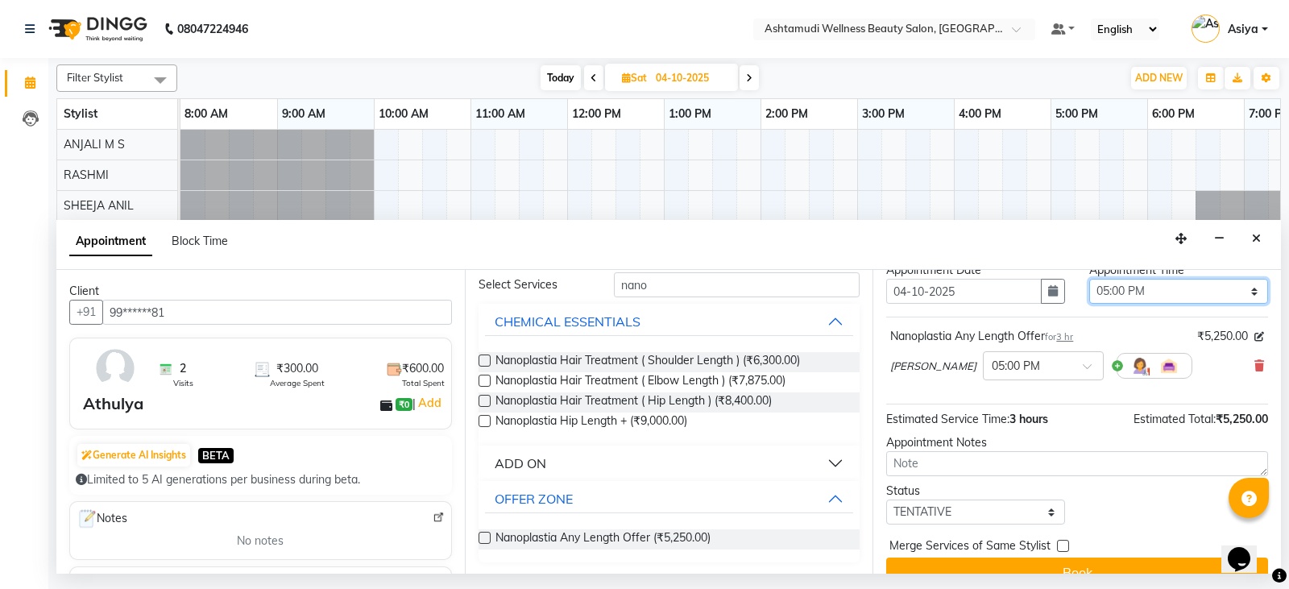
scroll to position [78, 0]
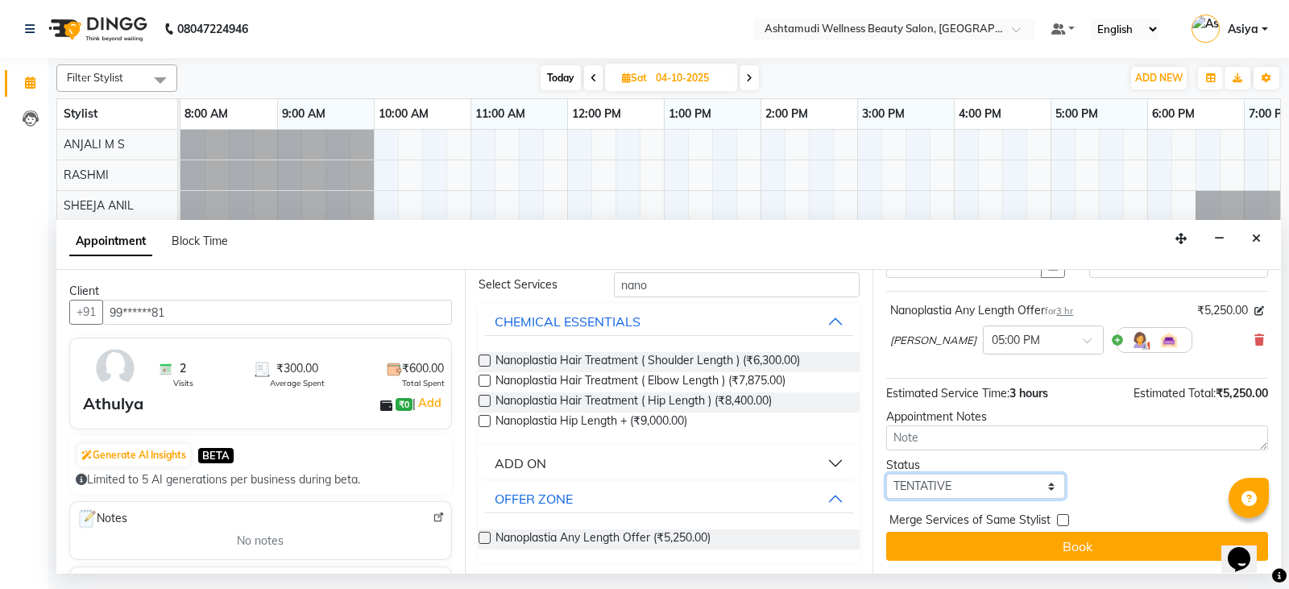
click at [948, 497] on select "Select TENTATIVE CONFIRM UPCOMING" at bounding box center [975, 486] width 179 height 25
select select "confirm booking"
click at [886, 474] on select "Select TENTATIVE CONFIRM UPCOMING" at bounding box center [975, 486] width 179 height 25
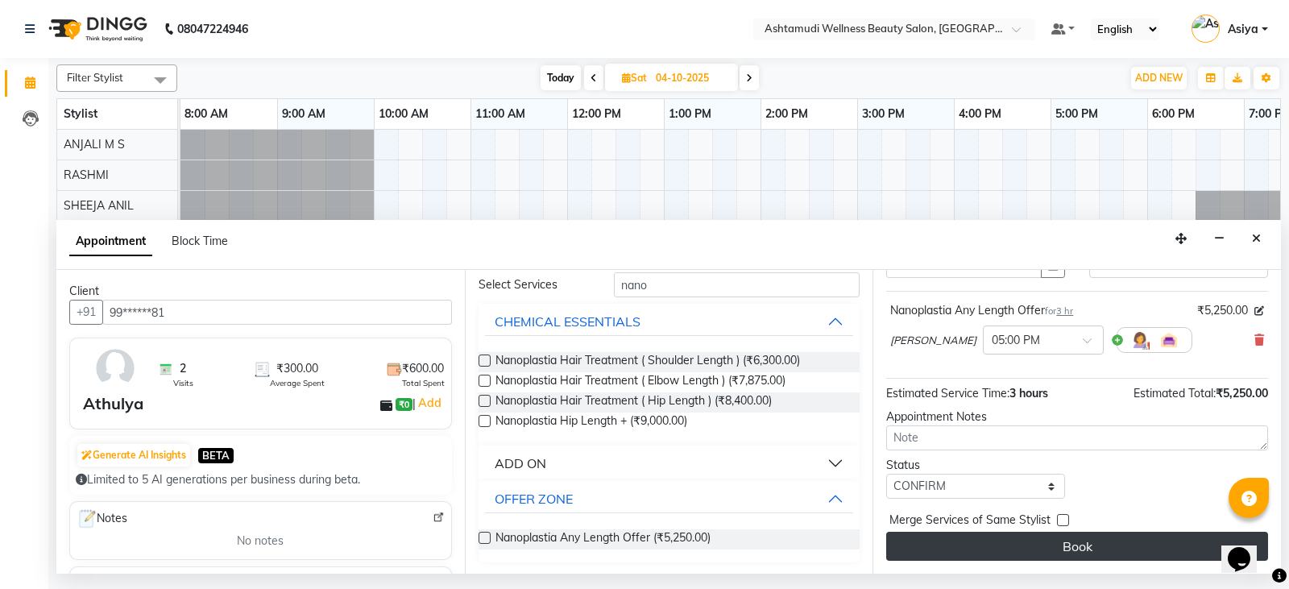
click at [946, 546] on button "Book" at bounding box center [1077, 546] width 382 height 29
